Goal: Use online tool/utility: Utilize a website feature to perform a specific function

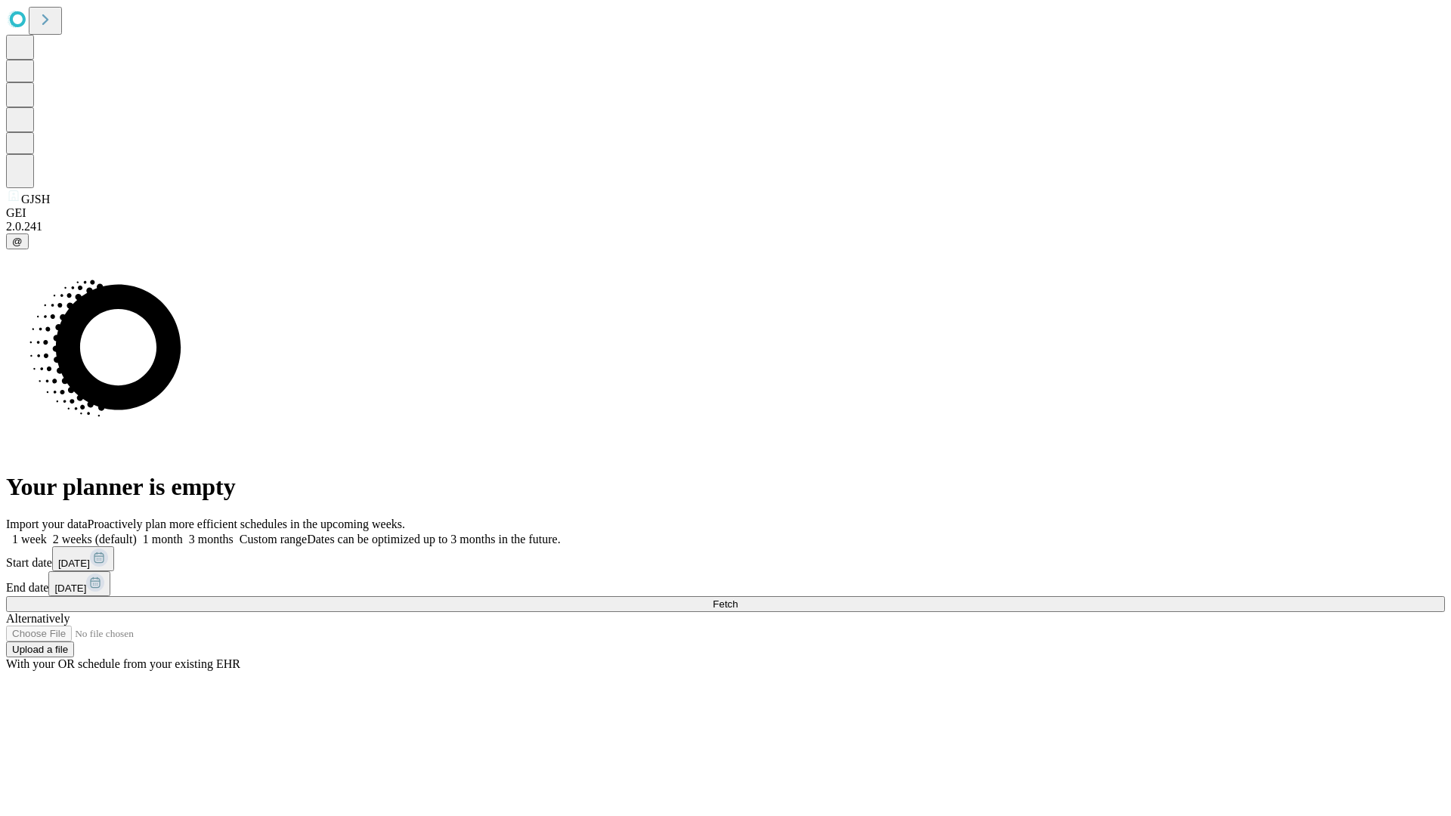
click at [737, 598] on span "Fetch" at bounding box center [725, 603] width 25 height 11
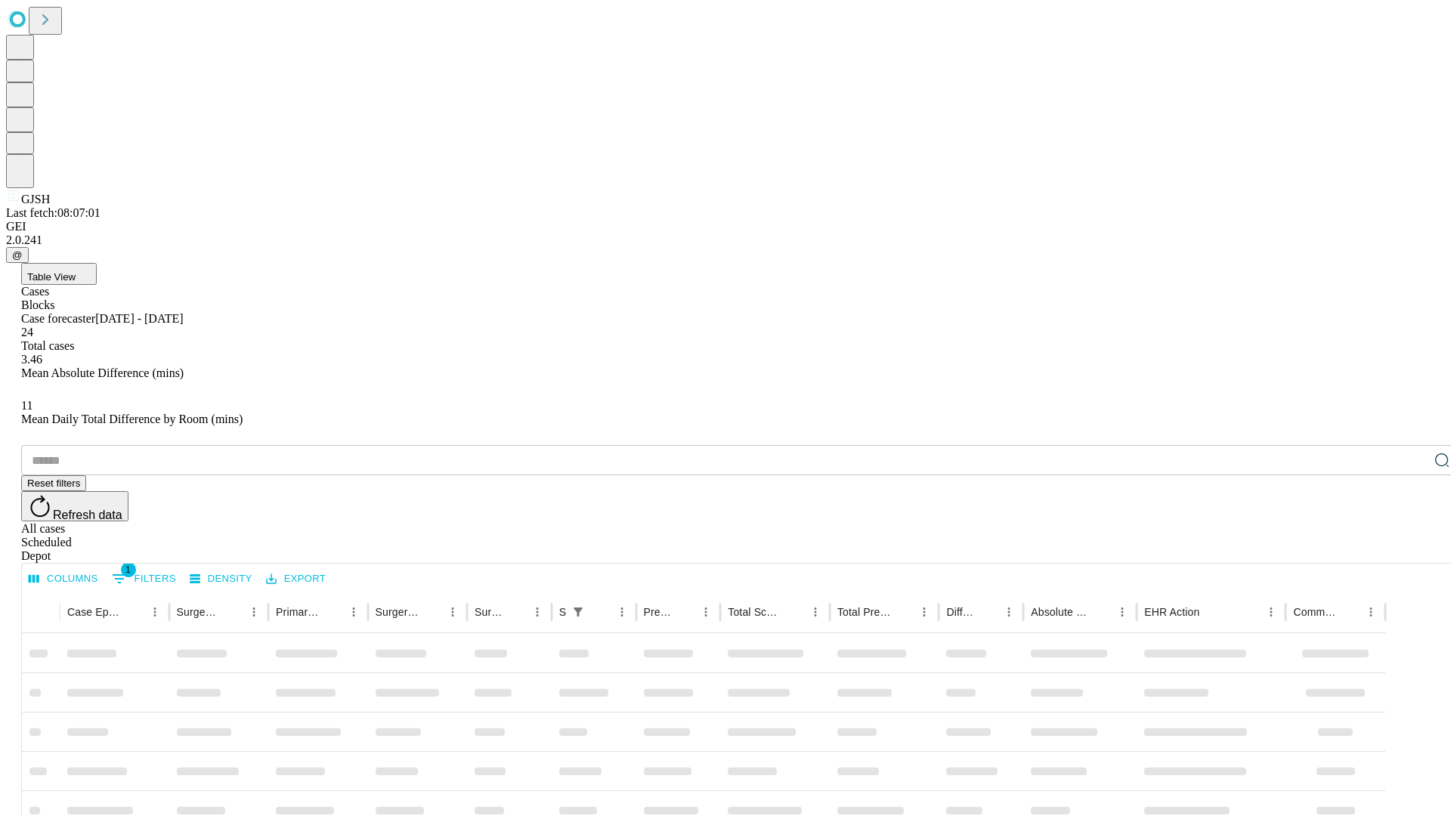
click at [76, 271] on span "Table View" at bounding box center [51, 276] width 48 height 11
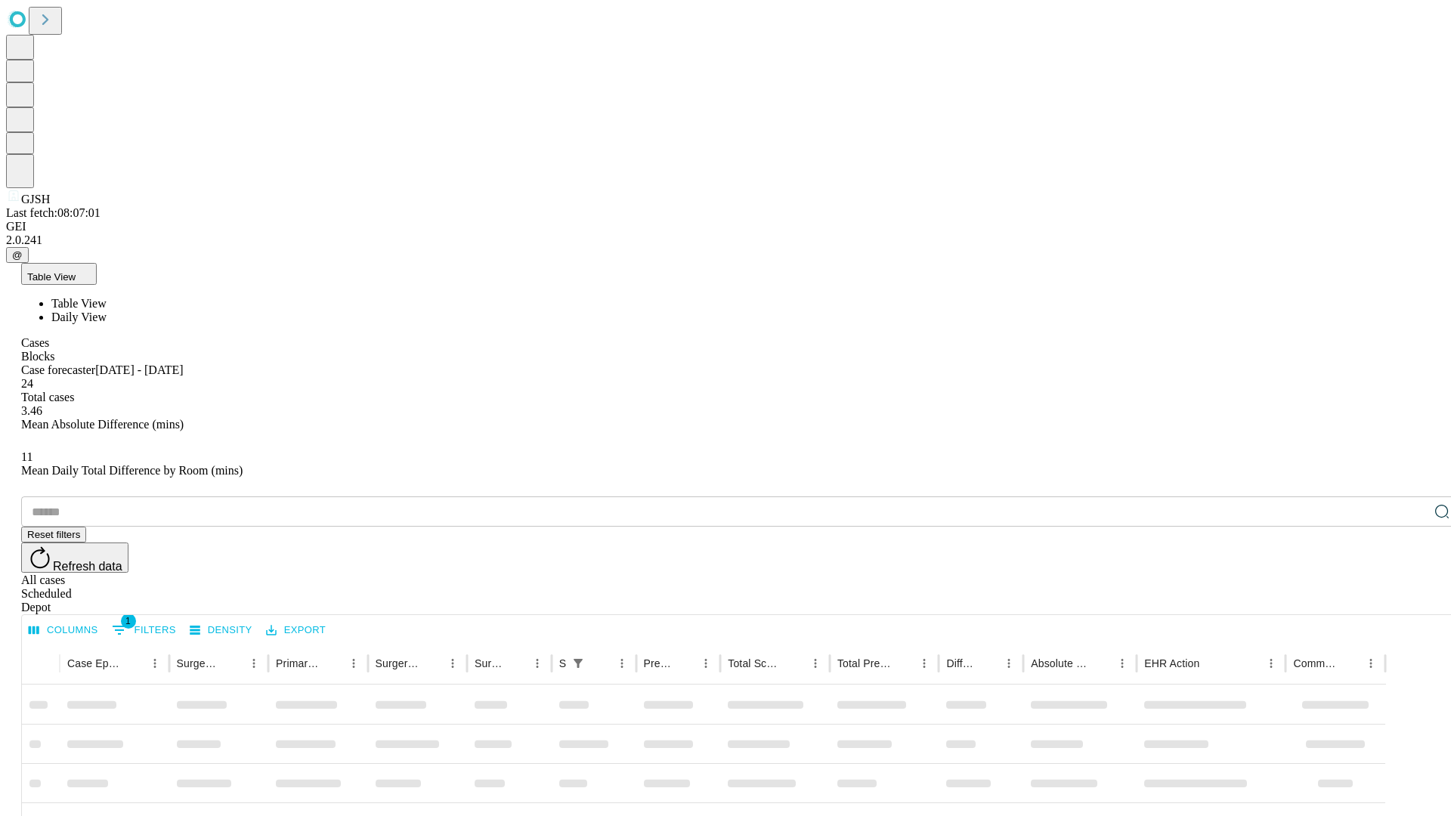
click at [107, 311] on span "Daily View" at bounding box center [78, 317] width 55 height 13
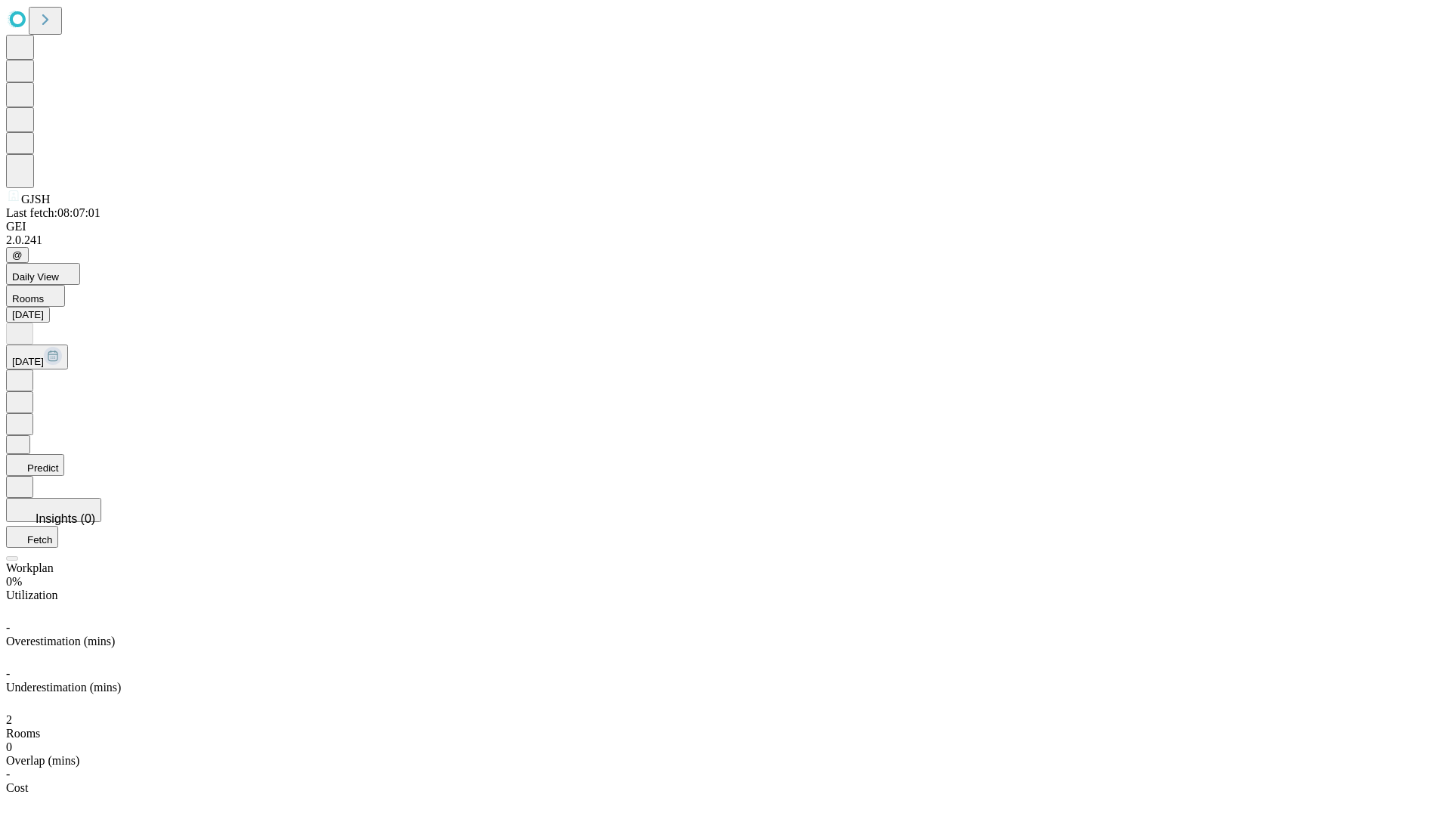
click at [64, 454] on button "Predict" at bounding box center [35, 465] width 58 height 22
